Goal: Leave review/rating: Share an evaluation or opinion about a product, service, or content

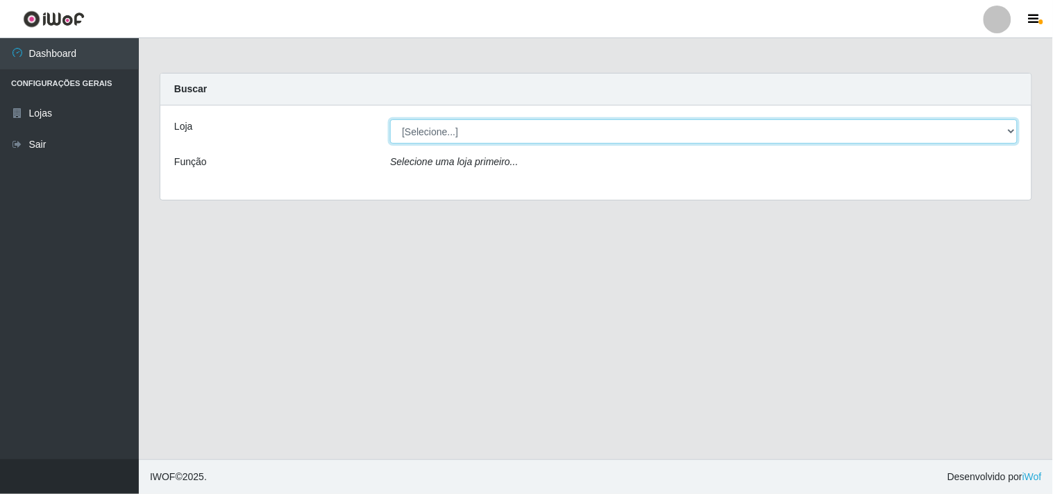
click at [532, 132] on select "[Selecione...] Supermercado [GEOGRAPHIC_DATA]" at bounding box center [703, 131] width 627 height 24
select select "166"
click at [390, 119] on select "[Selecione...] Supermercado [GEOGRAPHIC_DATA]" at bounding box center [703, 131] width 627 height 24
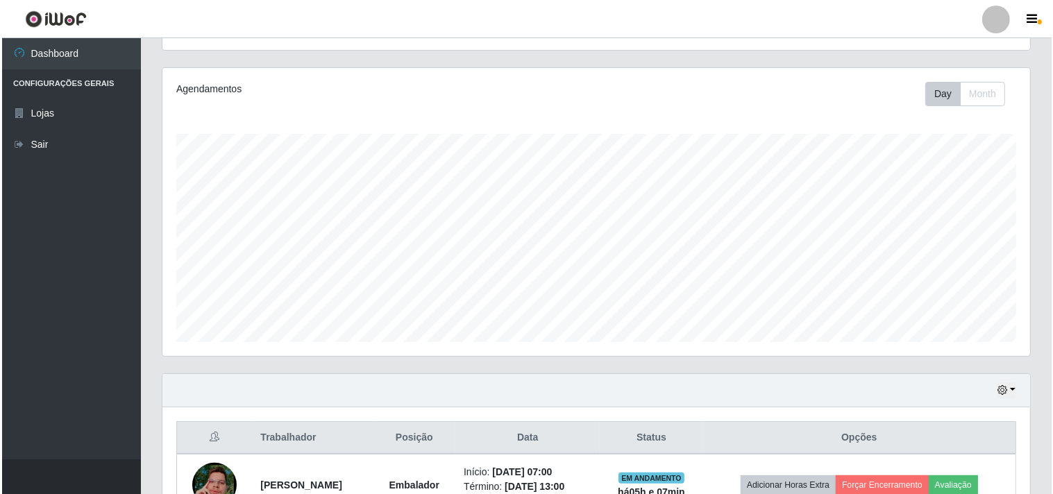
scroll to position [304, 0]
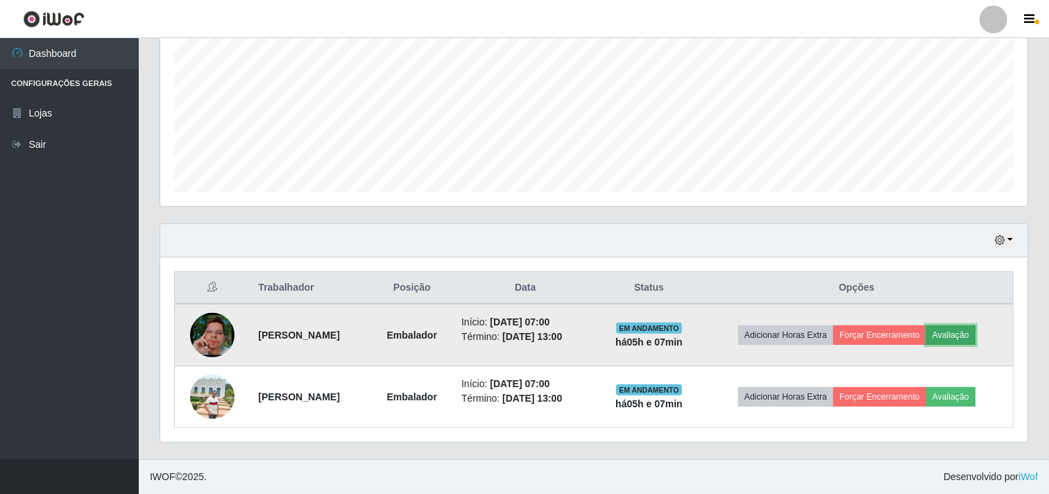
click at [962, 336] on button "Avaliação" at bounding box center [951, 335] width 49 height 19
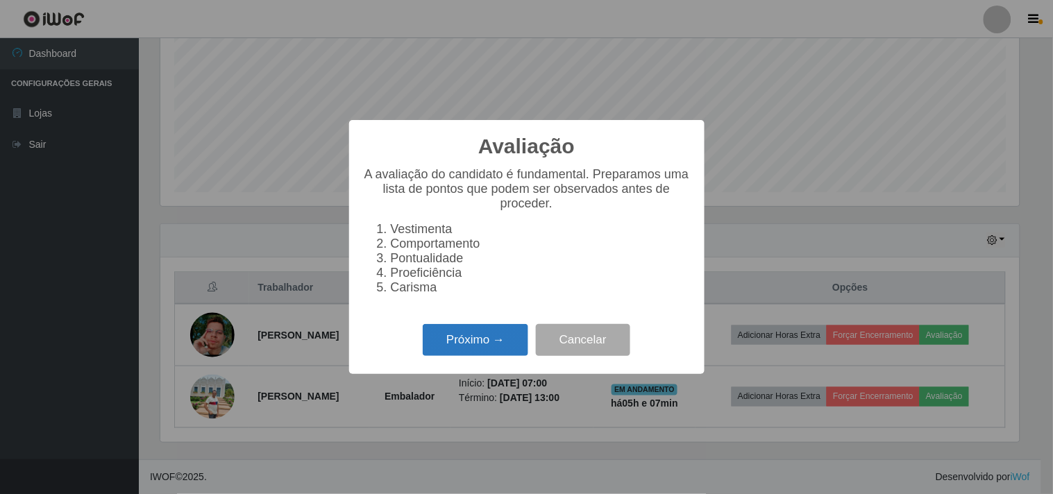
click at [440, 344] on button "Próximo →" at bounding box center [475, 340] width 105 height 33
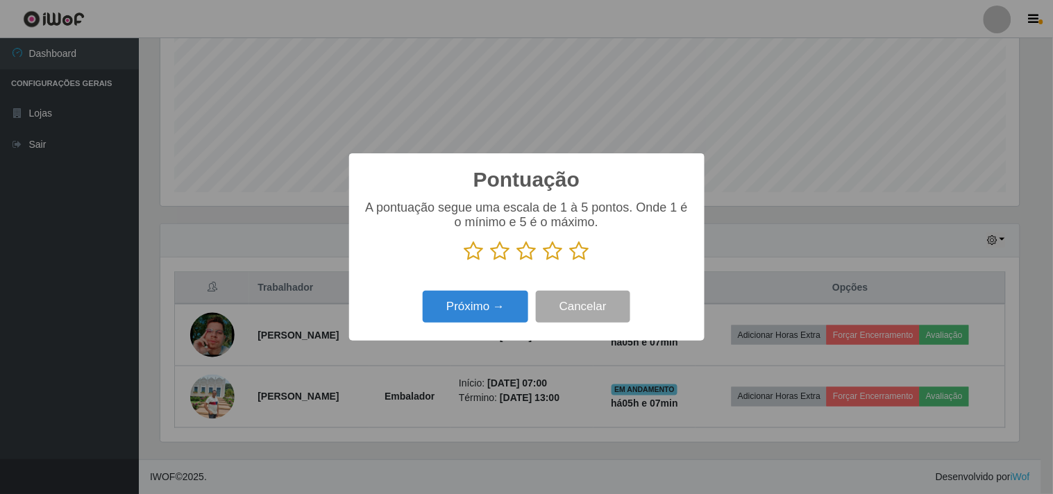
click at [573, 250] on icon at bounding box center [579, 251] width 19 height 21
click at [570, 262] on input "radio" at bounding box center [570, 262] width 0 height 0
click at [508, 310] on button "Próximo →" at bounding box center [475, 307] width 105 height 33
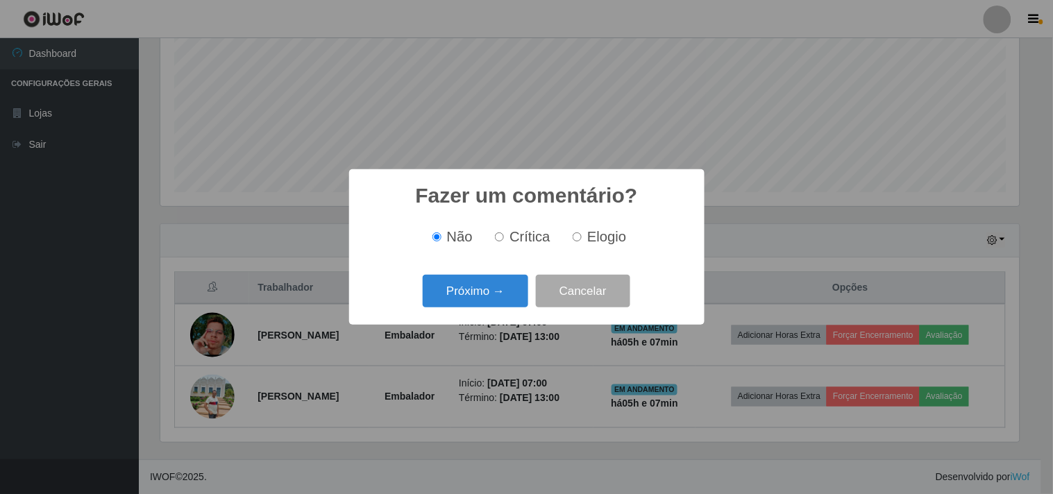
click at [508, 310] on div "Próximo → Cancelar" at bounding box center [527, 291] width 328 height 40
click at [505, 299] on button "Próximo →" at bounding box center [475, 291] width 105 height 33
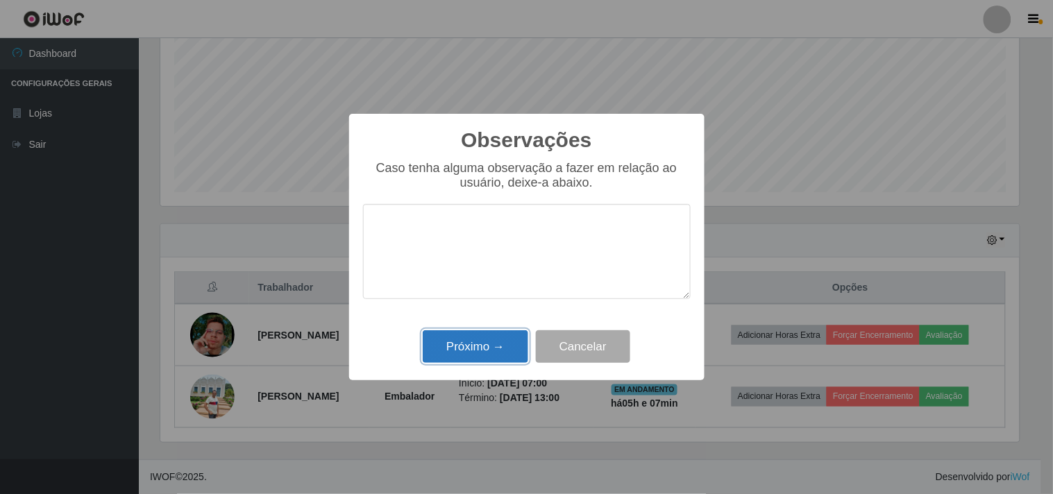
click at [508, 337] on button "Próximo →" at bounding box center [475, 346] width 105 height 33
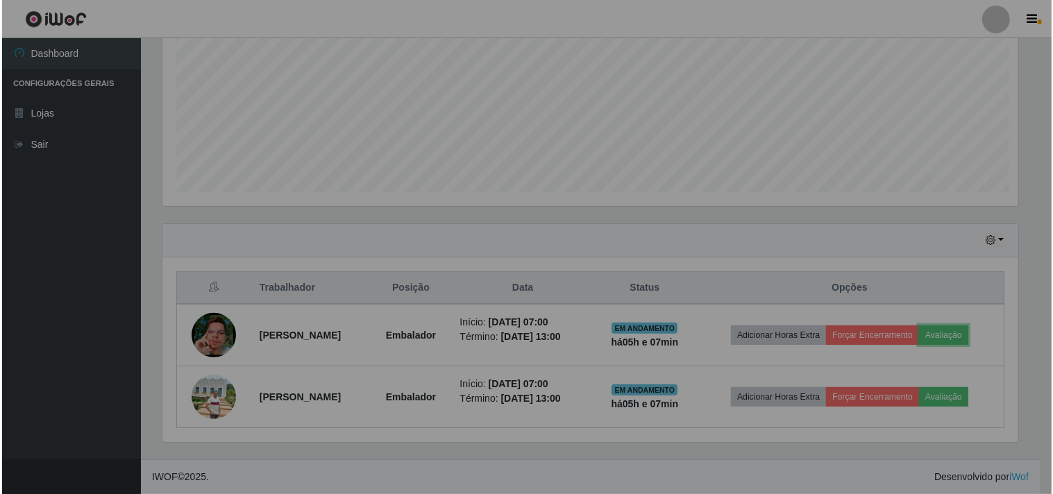
scroll to position [287, 868]
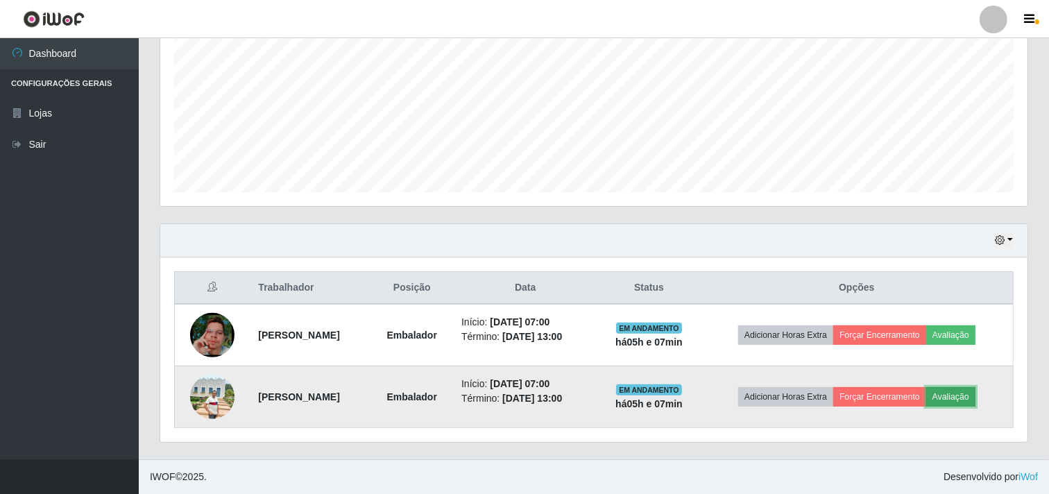
click at [975, 400] on button "Avaliação" at bounding box center [951, 396] width 49 height 19
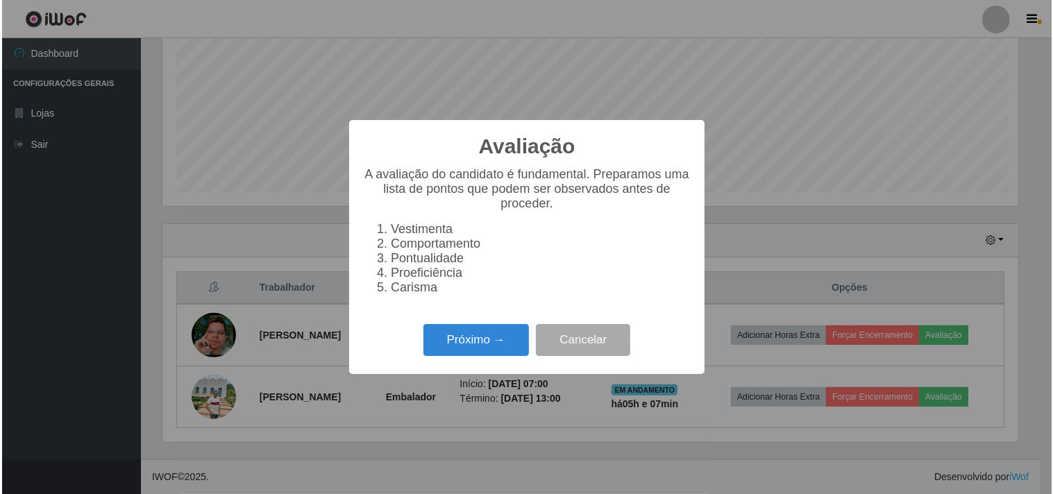
scroll to position [287, 859]
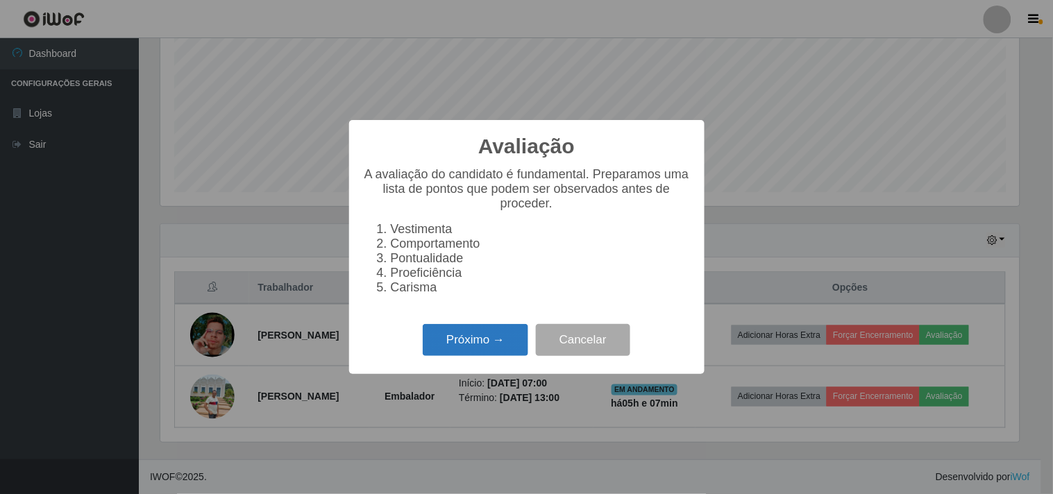
click at [512, 332] on button "Próximo →" at bounding box center [475, 340] width 105 height 33
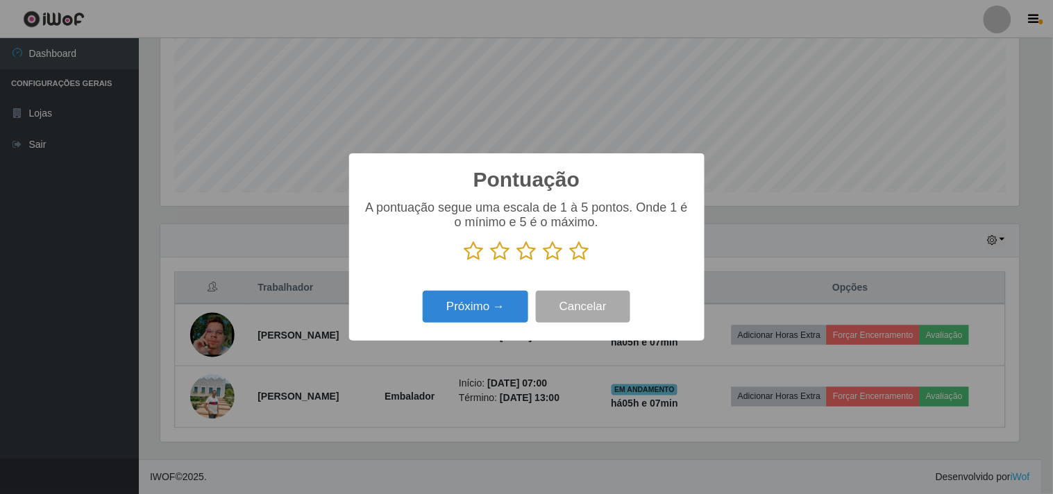
click at [575, 251] on icon at bounding box center [579, 251] width 19 height 21
click at [570, 262] on input "radio" at bounding box center [570, 262] width 0 height 0
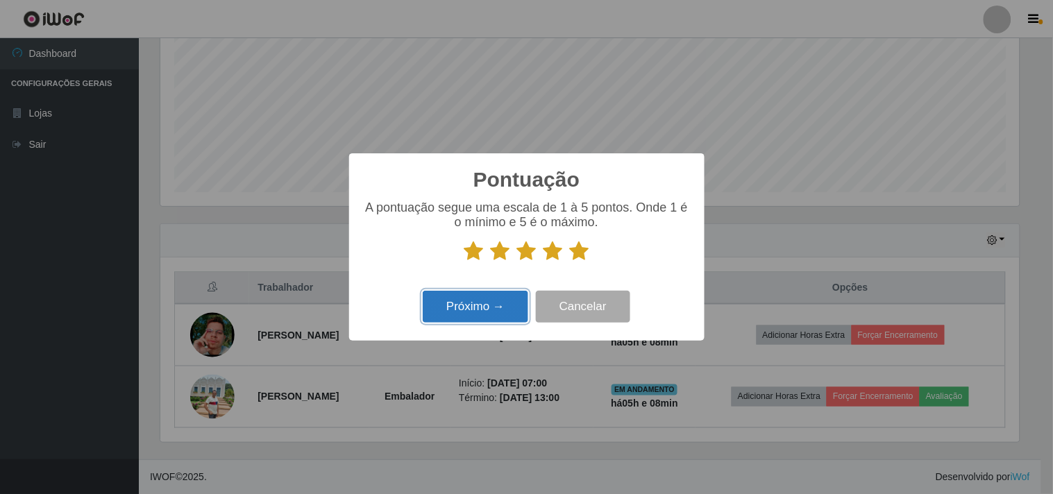
click at [508, 294] on button "Próximo →" at bounding box center [475, 307] width 105 height 33
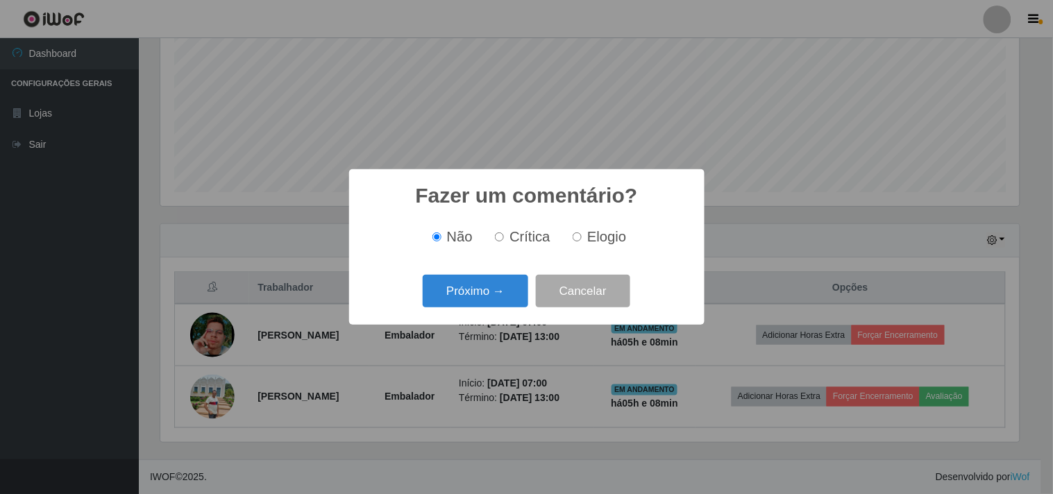
click at [508, 294] on button "Próximo →" at bounding box center [475, 291] width 105 height 33
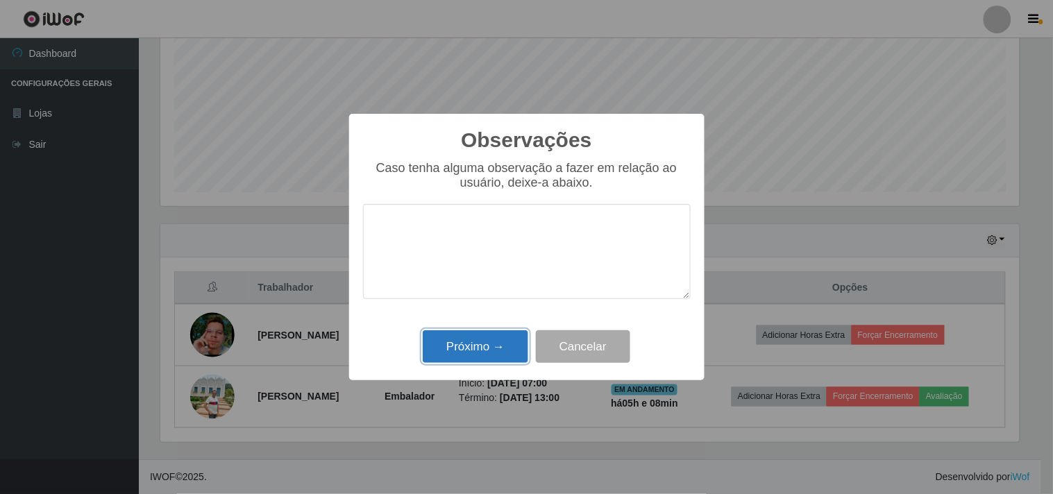
click at [497, 338] on button "Próximo →" at bounding box center [475, 346] width 105 height 33
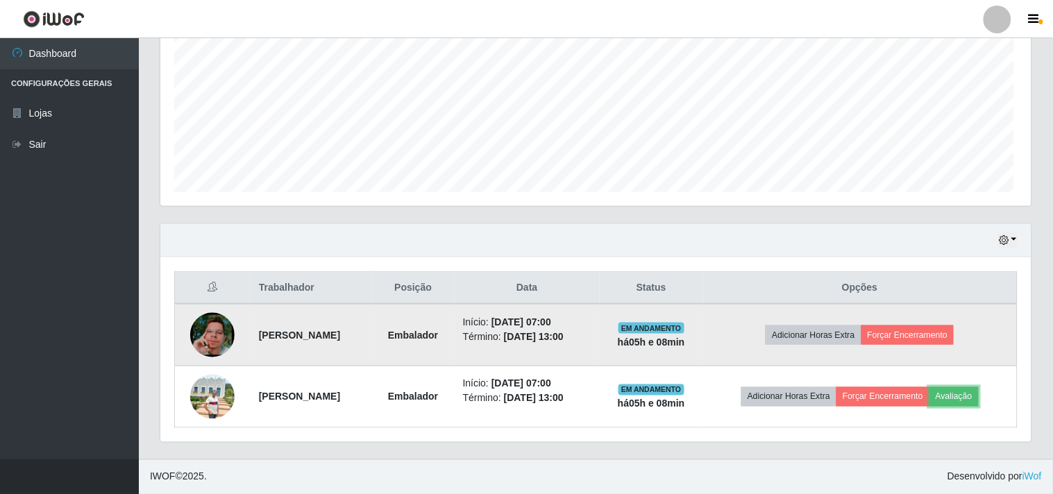
scroll to position [287, 868]
click at [900, 331] on button "Forçar Encerramento" at bounding box center [905, 335] width 93 height 19
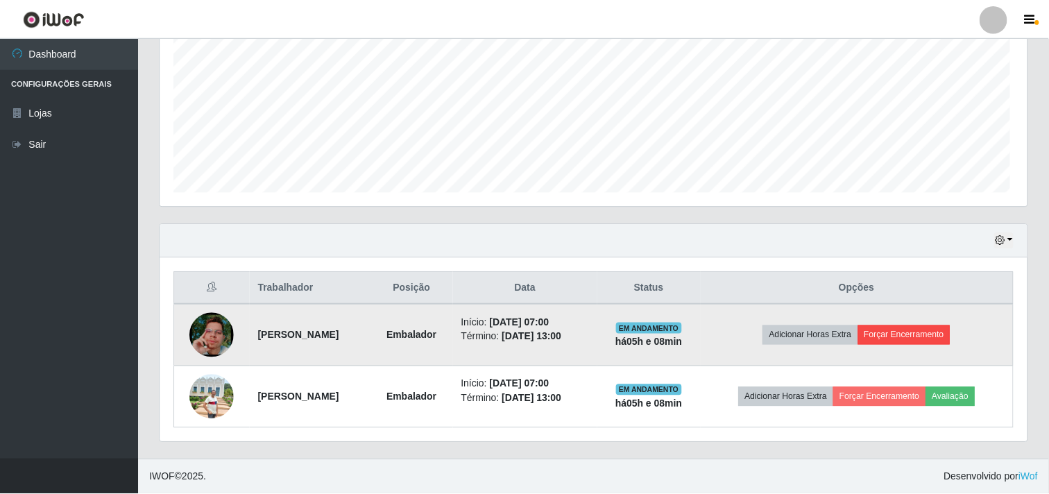
scroll to position [287, 859]
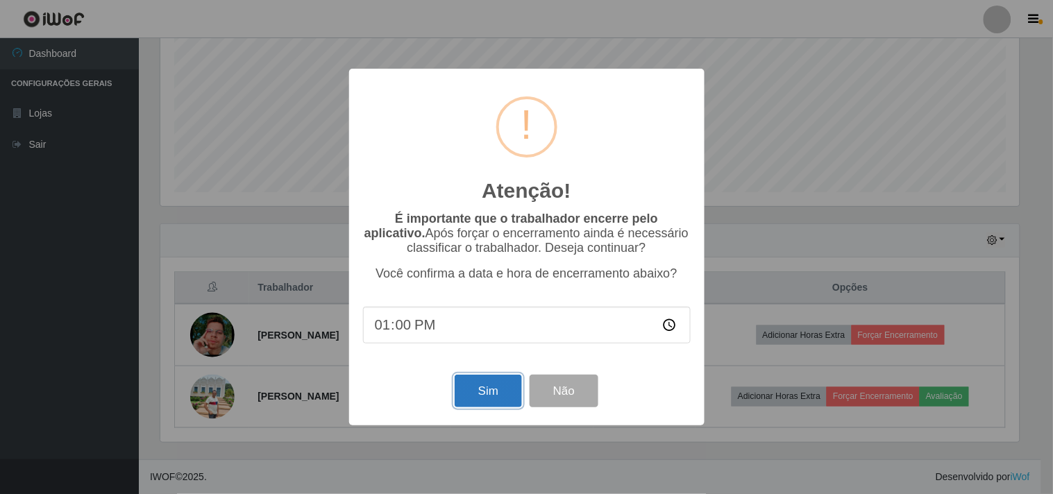
click at [500, 393] on button "Sim" at bounding box center [488, 391] width 67 height 33
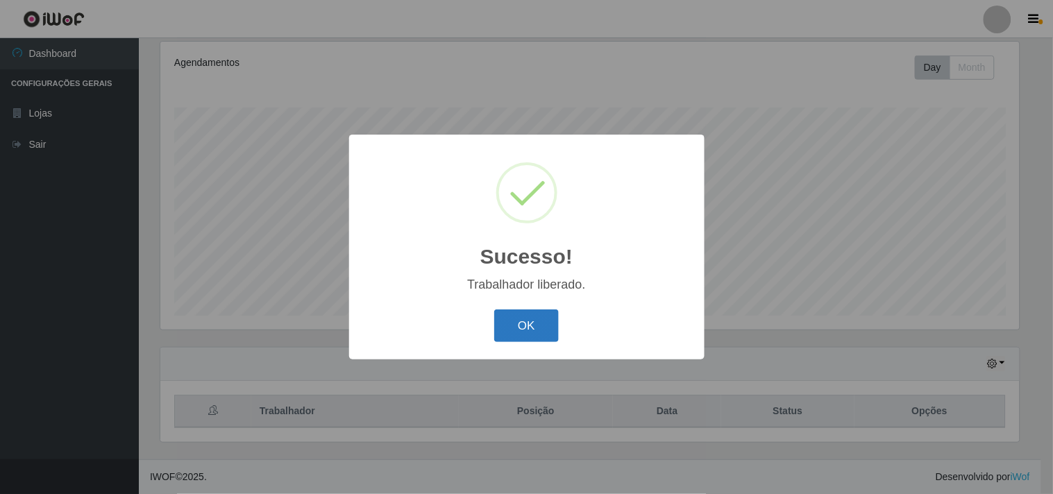
click at [494, 310] on button "OK" at bounding box center [526, 326] width 65 height 33
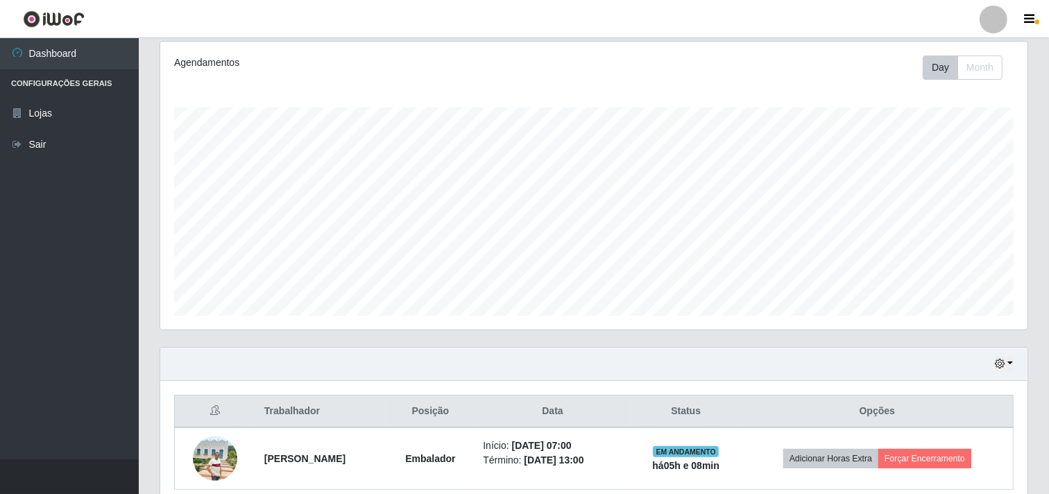
scroll to position [242, 0]
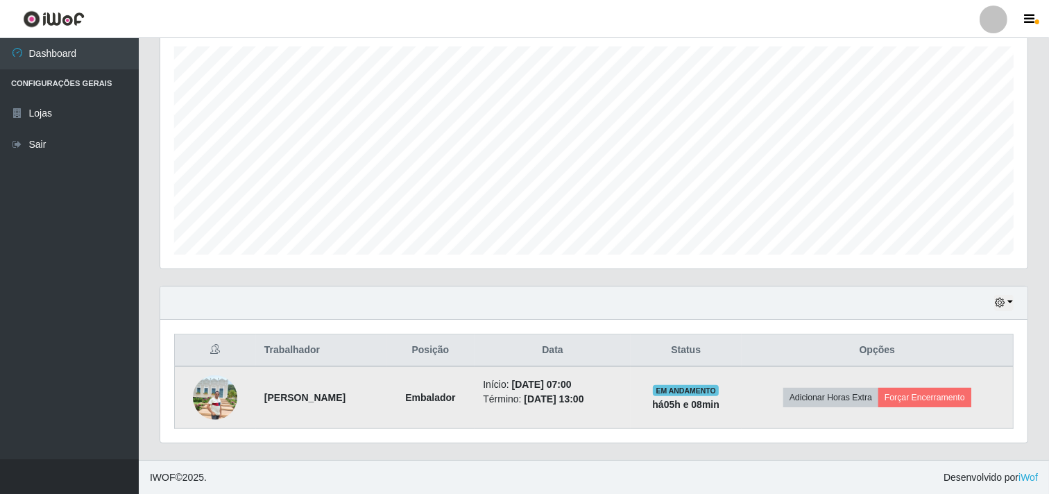
click at [974, 386] on td "Adicionar Horas Extra Forçar Encerramento" at bounding box center [878, 397] width 272 height 62
click at [972, 394] on button "Forçar Encerramento" at bounding box center [925, 397] width 93 height 19
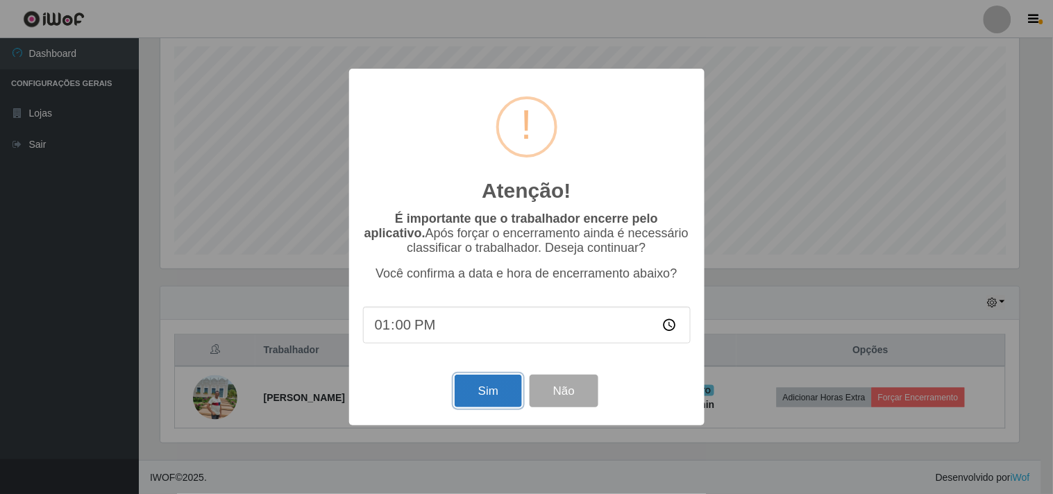
click at [491, 396] on button "Sim" at bounding box center [488, 391] width 67 height 33
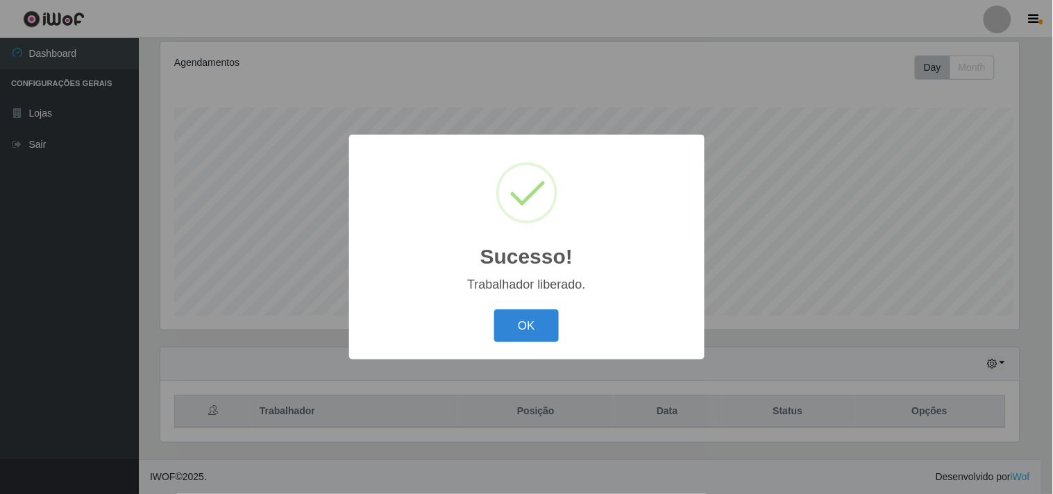
scroll to position [0, 0]
click at [541, 327] on button "OK" at bounding box center [526, 326] width 65 height 33
